Goal: Transaction & Acquisition: Purchase product/service

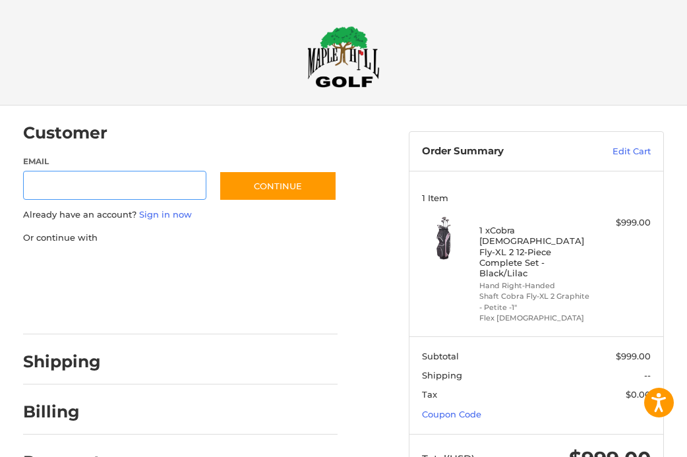
scroll to position [15, 0]
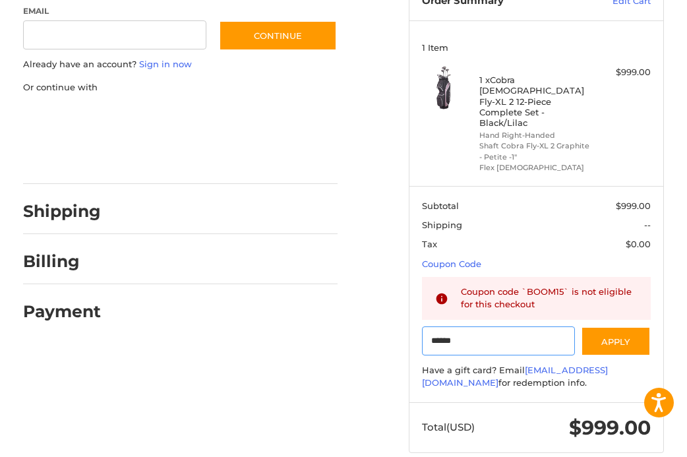
drag, startPoint x: 485, startPoint y: 319, endPoint x: 381, endPoint y: 307, distance: 104.3
click at [381, 307] on div "Customer Guest Customer Email Subscribe to our newsletter. Continue Already hav…" at bounding box center [343, 217] width 687 height 524
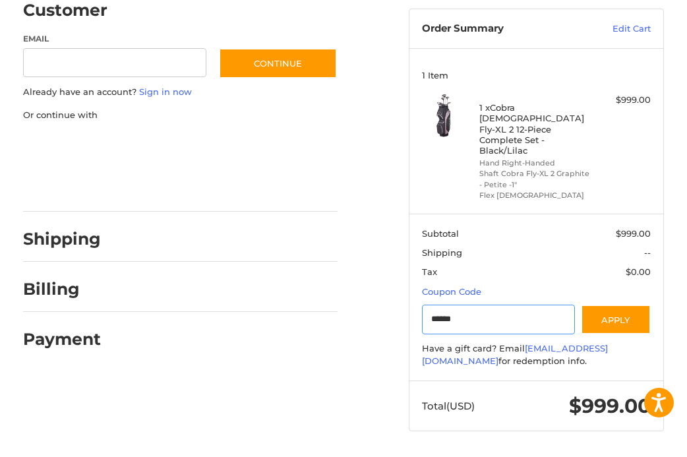
scroll to position [102, 0]
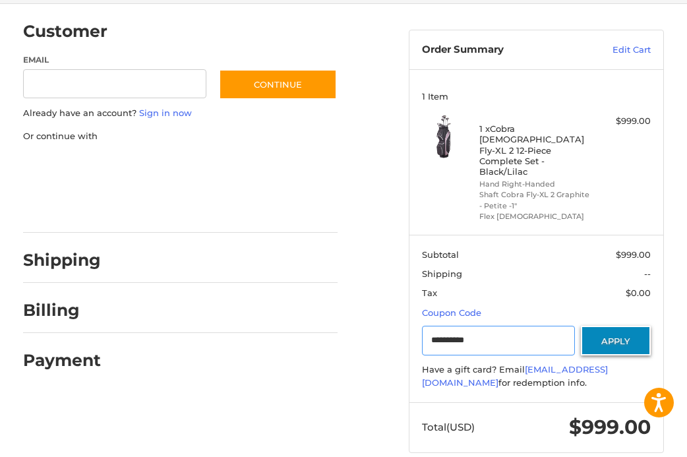
type input "**********"
click at [635, 326] on button "Apply" at bounding box center [616, 341] width 70 height 30
